Goal: Transaction & Acquisition: Purchase product/service

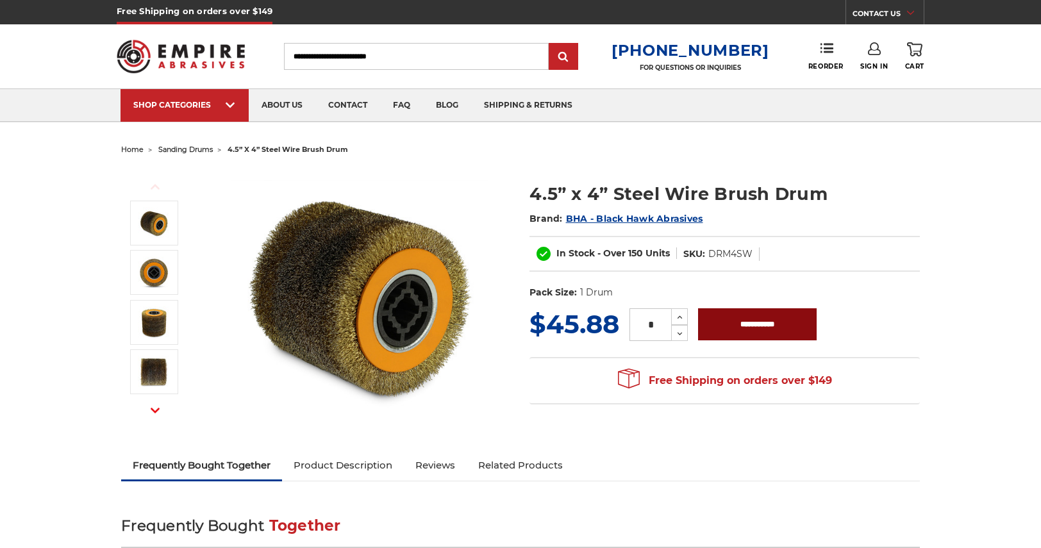
click at [764, 320] on input "**********" at bounding box center [757, 324] width 119 height 32
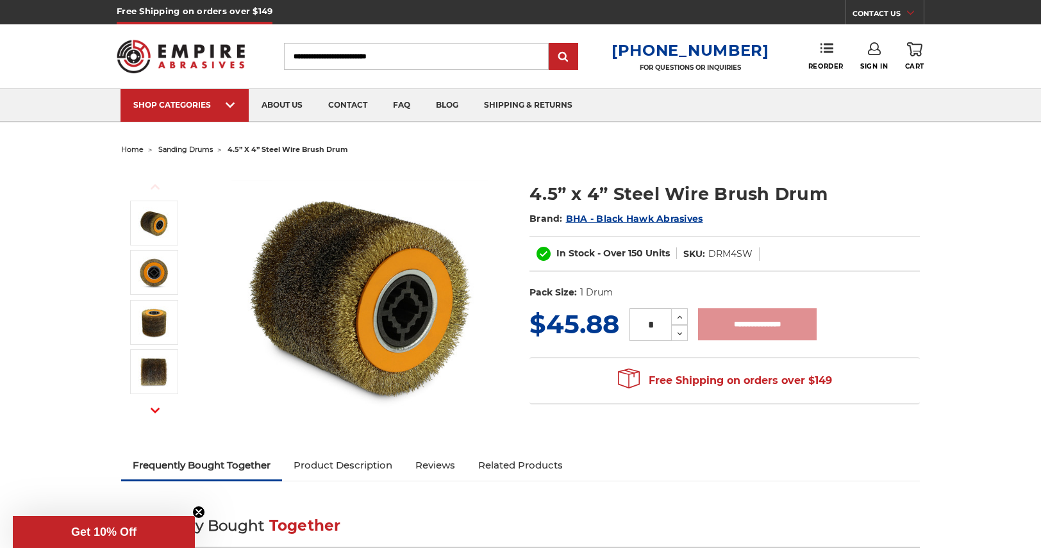
type input "**********"
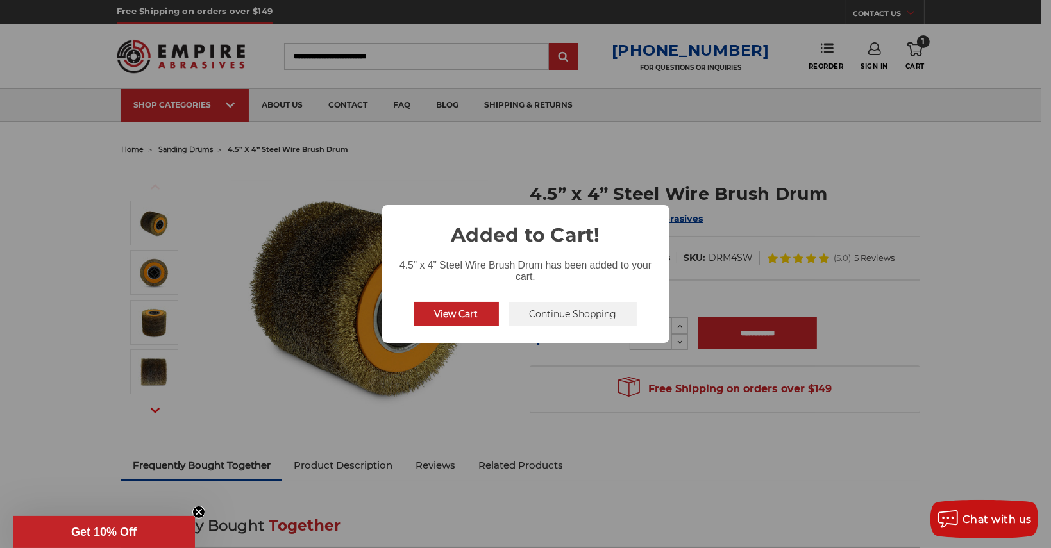
click at [466, 314] on button "View Cart" at bounding box center [456, 314] width 85 height 24
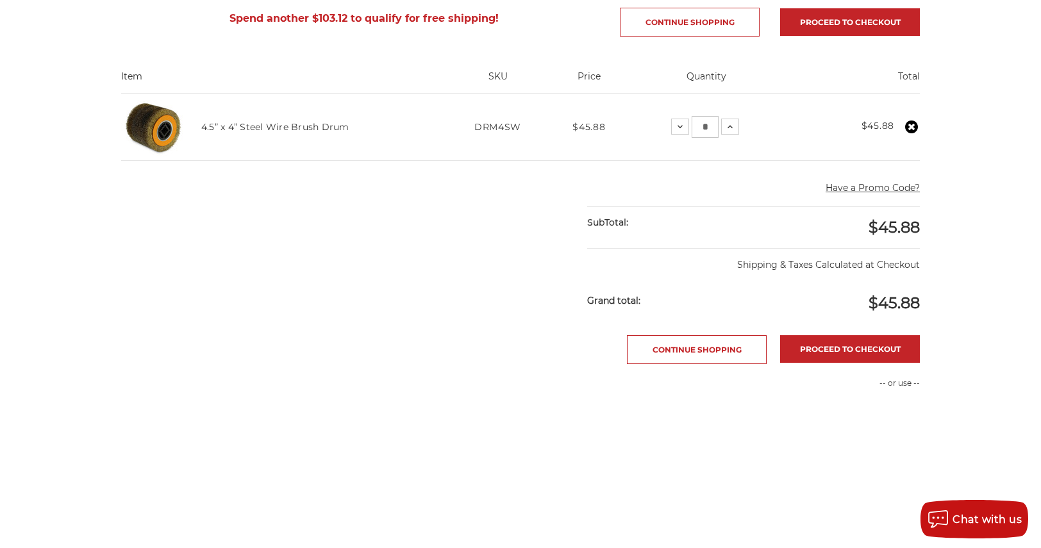
scroll to position [257, 0]
